Goal: Use online tool/utility: Utilize a website feature to perform a specific function

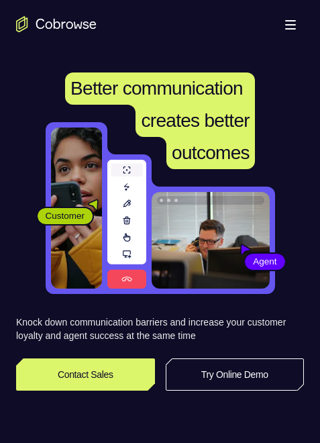
click at [216, 369] on link "Try Online Demo" at bounding box center [235, 375] width 139 height 32
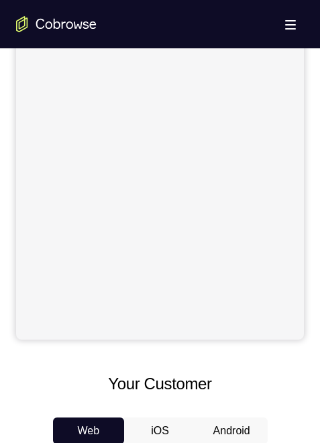
scroll to position [403, 0]
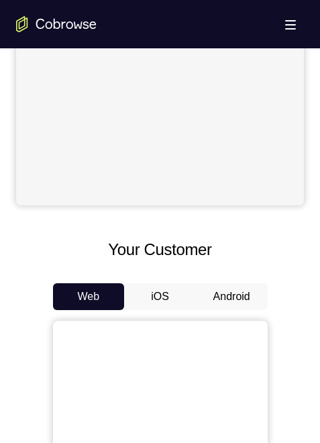
click at [226, 299] on button "Android" at bounding box center [232, 296] width 72 height 27
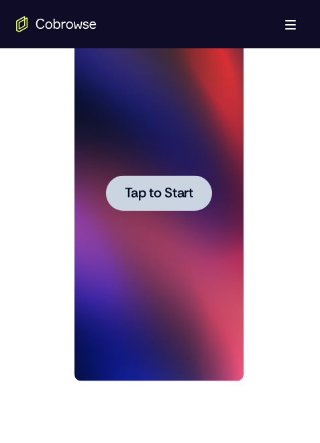
scroll to position [0, 0]
click at [116, 235] on div at bounding box center [159, 193] width 169 height 376
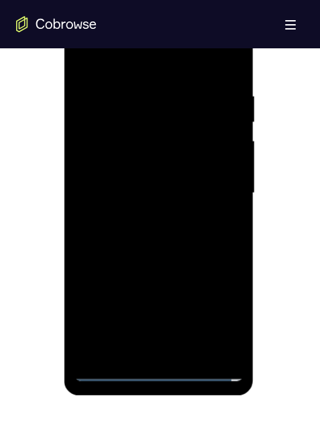
click at [152, 371] on div at bounding box center [159, 193] width 169 height 376
click at [214, 316] on div at bounding box center [159, 193] width 169 height 376
click at [163, 54] on div at bounding box center [159, 193] width 169 height 376
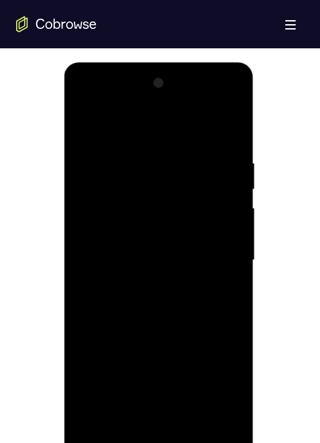
click at [216, 259] on div at bounding box center [159, 261] width 169 height 376
click at [145, 285] on div at bounding box center [159, 261] width 169 height 376
click at [152, 248] on div at bounding box center [159, 261] width 169 height 376
click at [129, 229] on div at bounding box center [159, 261] width 169 height 376
click at [148, 260] on div at bounding box center [159, 261] width 169 height 376
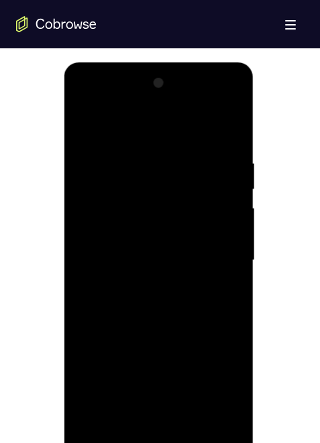
click at [193, 416] on div at bounding box center [159, 261] width 169 height 376
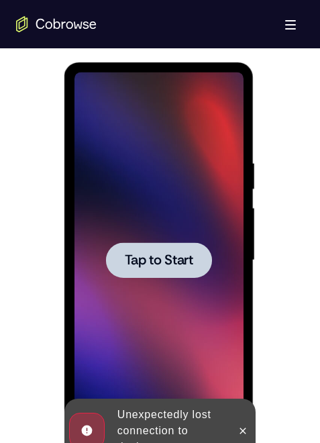
click at [153, 267] on span "Tap to Start" at bounding box center [159, 260] width 69 height 13
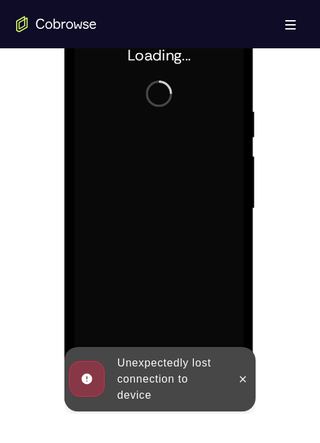
scroll to position [739, 0]
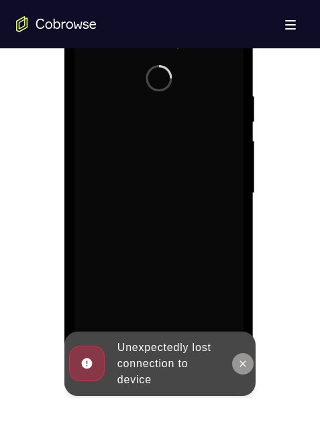
click at [245, 362] on icon at bounding box center [243, 364] width 11 height 11
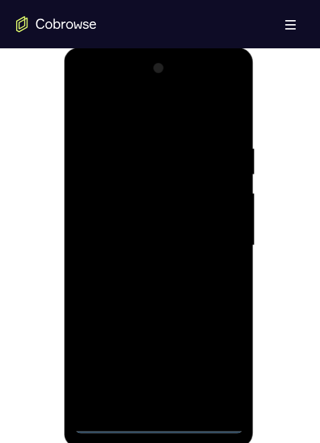
scroll to position [699, 0]
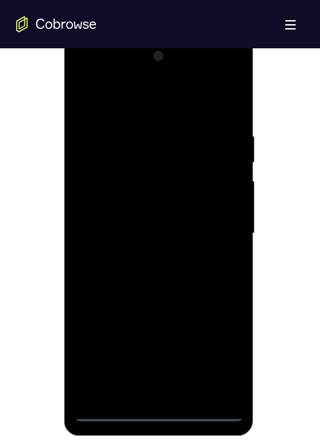
click at [159, 410] on div at bounding box center [159, 234] width 169 height 376
click at [212, 355] on div at bounding box center [159, 234] width 169 height 376
click at [167, 101] on div at bounding box center [159, 234] width 169 height 376
click at [215, 224] on div at bounding box center [159, 234] width 169 height 376
click at [144, 255] on div at bounding box center [159, 234] width 169 height 376
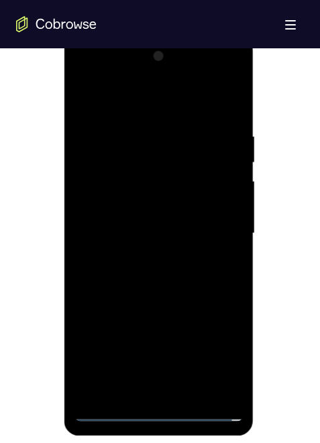
click at [141, 220] on div at bounding box center [159, 234] width 169 height 376
click at [150, 207] on div at bounding box center [159, 234] width 169 height 376
click at [158, 228] on div at bounding box center [159, 234] width 169 height 376
click at [175, 276] on div at bounding box center [159, 234] width 169 height 376
click at [140, 286] on div at bounding box center [159, 234] width 169 height 376
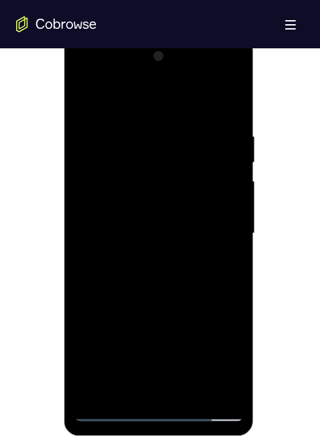
click at [193, 386] on div at bounding box center [159, 234] width 169 height 376
click at [171, 304] on div at bounding box center [159, 234] width 169 height 376
click at [157, 303] on div at bounding box center [159, 234] width 169 height 376
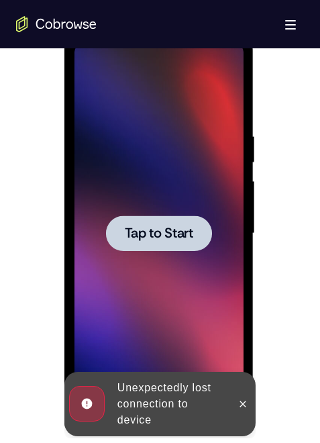
click at [159, 240] on span "Tap to Start" at bounding box center [159, 233] width 69 height 13
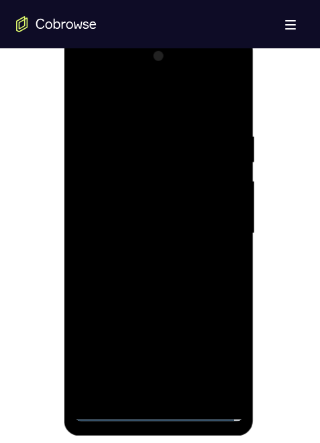
click at [151, 410] on div at bounding box center [159, 234] width 169 height 376
click at [214, 348] on div at bounding box center [159, 234] width 169 height 376
click at [151, 100] on div at bounding box center [159, 234] width 169 height 376
click at [212, 219] on div at bounding box center [159, 234] width 169 height 376
click at [147, 390] on div at bounding box center [159, 234] width 169 height 376
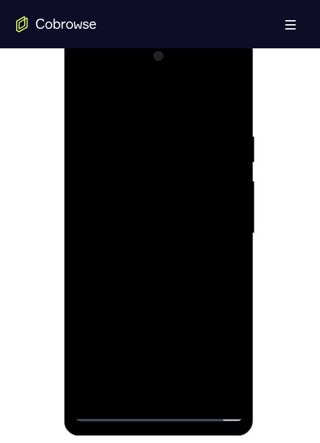
click at [169, 223] on div at bounding box center [159, 234] width 169 height 376
click at [169, 206] on div at bounding box center [159, 234] width 169 height 376
click at [158, 232] on div at bounding box center [159, 234] width 169 height 376
click at [173, 283] on div at bounding box center [159, 234] width 169 height 376
click at [156, 285] on div at bounding box center [159, 234] width 169 height 376
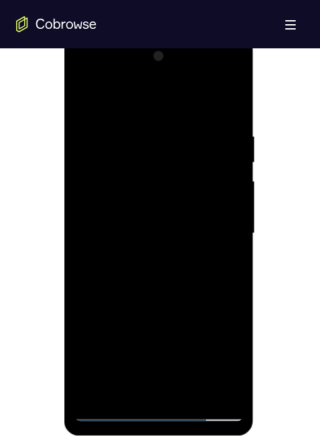
click at [193, 388] on div at bounding box center [159, 234] width 169 height 376
click at [161, 302] on div at bounding box center [159, 234] width 169 height 376
click at [177, 242] on div at bounding box center [159, 234] width 169 height 376
click at [131, 385] on div at bounding box center [159, 234] width 169 height 376
click at [227, 267] on div at bounding box center [159, 234] width 169 height 376
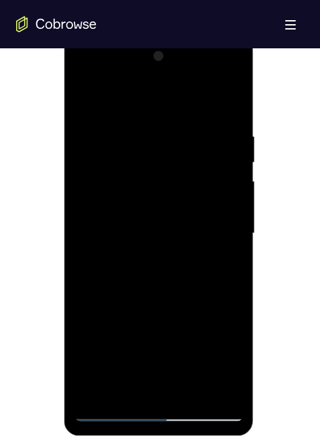
click at [83, 97] on div at bounding box center [159, 234] width 169 height 376
click at [151, 244] on div at bounding box center [159, 234] width 169 height 376
click at [143, 384] on div at bounding box center [159, 234] width 169 height 376
click at [86, 99] on div at bounding box center [159, 234] width 169 height 376
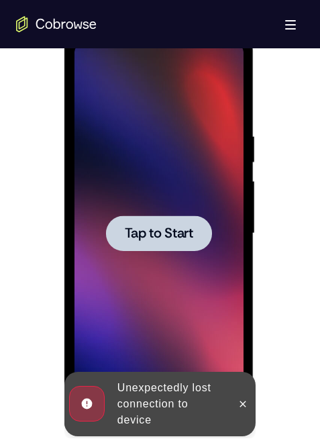
click at [172, 251] on div at bounding box center [159, 234] width 106 height 36
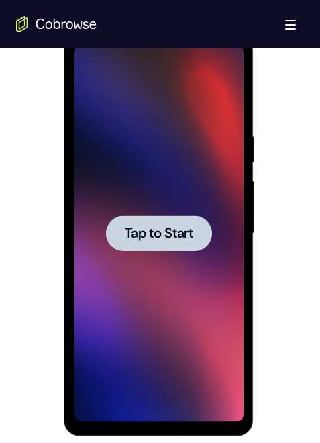
click at [175, 194] on div at bounding box center [159, 234] width 169 height 376
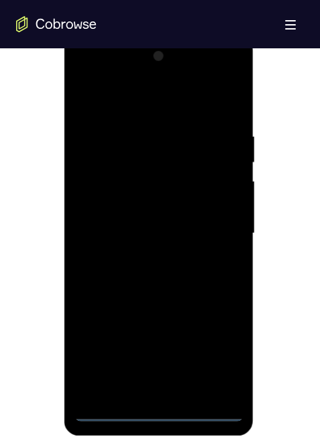
click at [158, 412] on div at bounding box center [159, 234] width 169 height 376
click at [210, 352] on div at bounding box center [159, 234] width 169 height 376
click at [142, 95] on div at bounding box center [159, 234] width 169 height 376
click at [215, 225] on div at bounding box center [159, 234] width 169 height 376
click at [146, 390] on div at bounding box center [159, 234] width 169 height 376
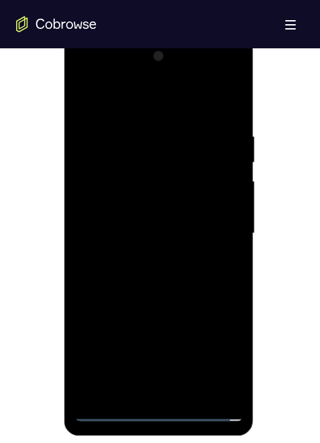
click at [153, 225] on div at bounding box center [159, 234] width 169 height 376
click at [230, 175] on div at bounding box center [159, 234] width 169 height 376
click at [171, 200] on div at bounding box center [159, 234] width 169 height 376
click at [172, 235] on div at bounding box center [159, 234] width 169 height 376
click at [172, 279] on div at bounding box center [159, 234] width 169 height 376
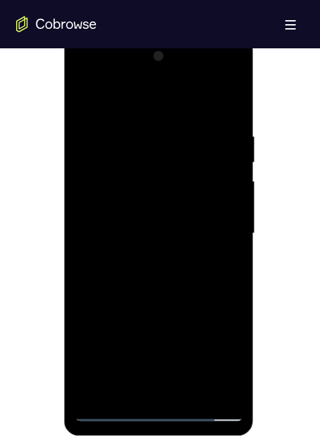
click at [137, 271] on div at bounding box center [159, 234] width 169 height 376
click at [123, 285] on div at bounding box center [159, 234] width 169 height 376
click at [124, 285] on div at bounding box center [159, 234] width 169 height 376
click at [191, 389] on div at bounding box center [159, 234] width 169 height 376
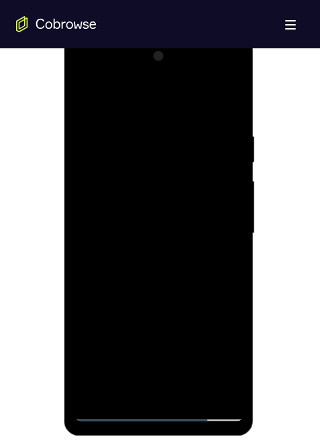
click at [150, 306] on div at bounding box center [159, 234] width 169 height 376
click at [157, 245] on div at bounding box center [159, 234] width 169 height 376
click at [120, 386] on div at bounding box center [159, 234] width 169 height 376
click at [228, 268] on div at bounding box center [159, 234] width 169 height 376
click at [89, 97] on div at bounding box center [159, 234] width 169 height 376
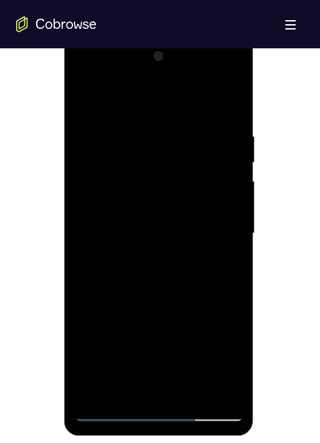
click at [87, 93] on div at bounding box center [159, 234] width 169 height 376
drag, startPoint x: 87, startPoint y: 95, endPoint x: 357, endPoint y: 135, distance: 273.0
click at [87, 95] on div at bounding box center [159, 234] width 169 height 376
drag, startPoint x: 133, startPoint y: 388, endPoint x: 140, endPoint y: 388, distance: 7.4
click at [133, 388] on div at bounding box center [159, 234] width 169 height 376
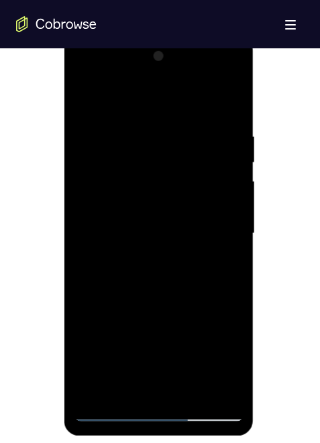
click at [218, 392] on div at bounding box center [159, 234] width 169 height 376
drag, startPoint x: 150, startPoint y: 275, endPoint x: 415, endPoint y: 263, distance: 264.9
click at [256, 263] on html "Online web based iOS Simulators and Android Emulators. Run iPhone, iPad, Mobile…" at bounding box center [159, 237] width 191 height 403
drag, startPoint x: 165, startPoint y: 280, endPoint x: 153, endPoint y: 279, distance: 11.4
click at [177, 279] on div at bounding box center [159, 234] width 169 height 376
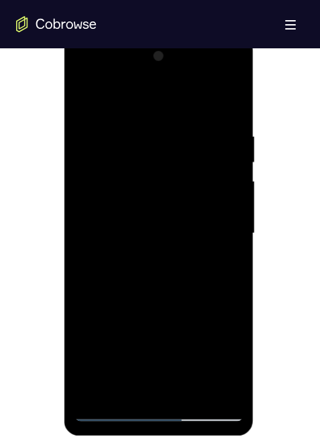
click at [161, 281] on div at bounding box center [159, 234] width 169 height 376
drag, startPoint x: 156, startPoint y: 256, endPoint x: 419, endPoint y: 257, distance: 263.3
click at [256, 257] on html "Online web based iOS Simulators and Android Emulators. Run iPhone, iPad, Mobile…" at bounding box center [159, 237] width 191 height 403
drag, startPoint x: 154, startPoint y: 208, endPoint x: 533, endPoint y: 255, distance: 382.3
click at [256, 255] on html "Online web based iOS Simulators and Android Emulators. Run iPhone, iPad, Mobile…" at bounding box center [159, 237] width 191 height 403
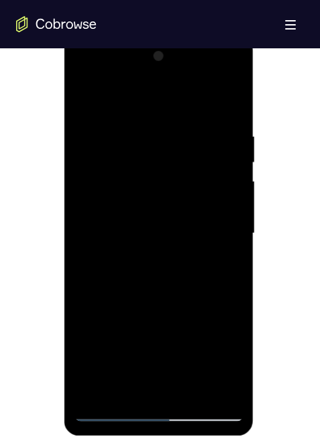
click at [86, 97] on div at bounding box center [159, 234] width 169 height 376
drag, startPoint x: 106, startPoint y: 236, endPoint x: 93, endPoint y: 252, distance: 21.0
click at [92, 251] on div at bounding box center [159, 234] width 169 height 376
drag, startPoint x: 199, startPoint y: 214, endPoint x: 602, endPoint y: 177, distance: 404.7
click at [256, 177] on html "Online web based iOS Simulators and Android Emulators. Run iPhone, iPad, Mobile…" at bounding box center [159, 237] width 191 height 403
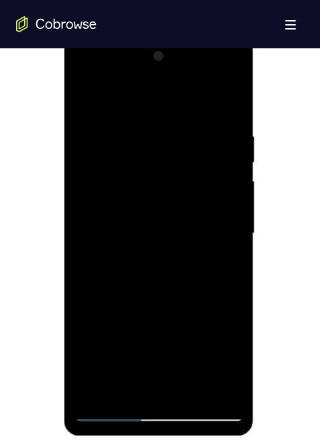
click at [222, 384] on div at bounding box center [159, 234] width 169 height 376
click at [152, 120] on div at bounding box center [159, 234] width 169 height 376
drag, startPoint x: 197, startPoint y: 247, endPoint x: 184, endPoint y: 295, distance: 49.5
click at [184, 295] on div at bounding box center [159, 234] width 169 height 376
drag, startPoint x: 156, startPoint y: 247, endPoint x: 175, endPoint y: 154, distance: 94.6
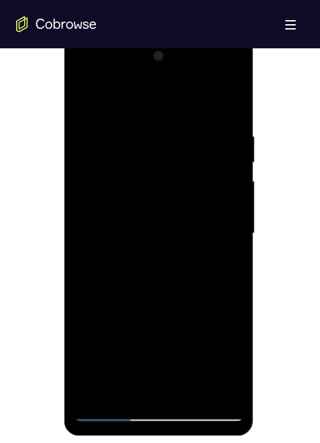
click at [175, 155] on div at bounding box center [159, 234] width 169 height 376
drag, startPoint x: 148, startPoint y: 308, endPoint x: 183, endPoint y: 161, distance: 151.2
click at [183, 161] on div at bounding box center [159, 234] width 169 height 376
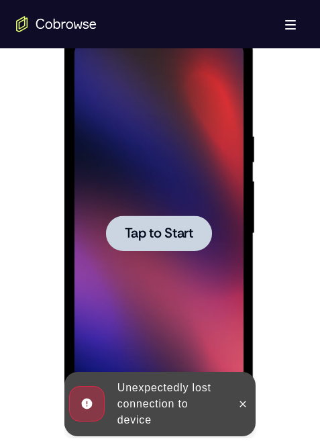
scroll to position [631, 0]
